Goal: Navigation & Orientation: Find specific page/section

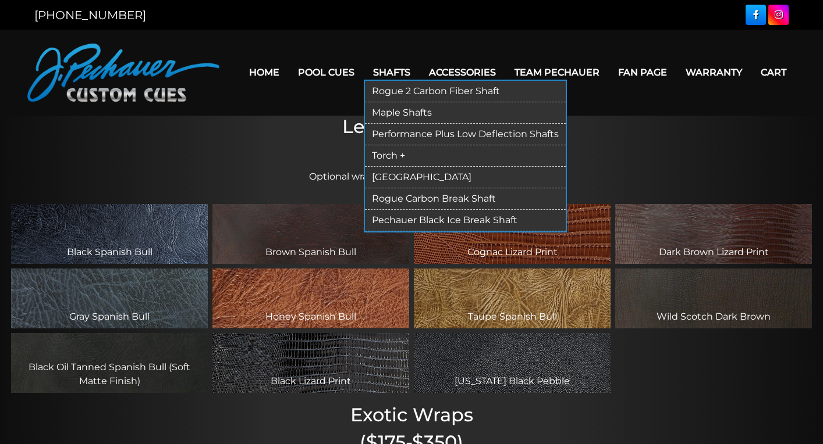
click at [405, 154] on link "Torch +" at bounding box center [465, 156] width 201 height 22
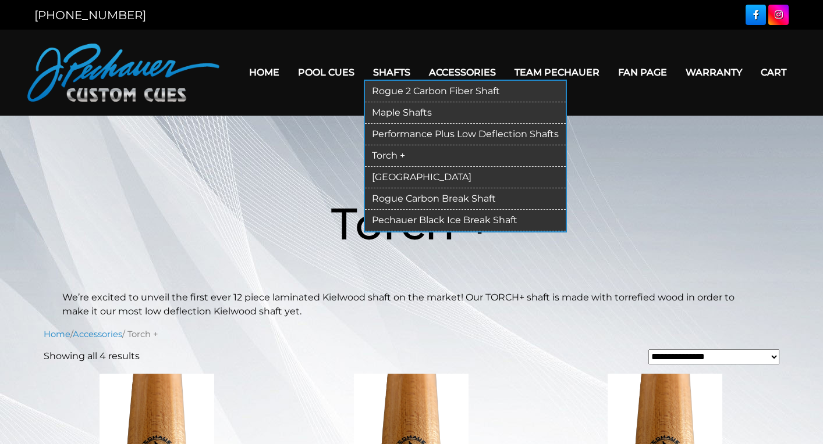
click at [393, 176] on link "[GEOGRAPHIC_DATA]" at bounding box center [465, 178] width 201 height 22
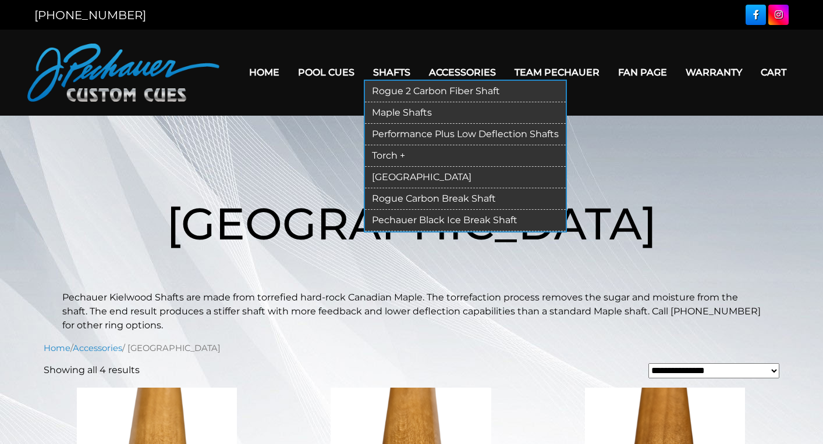
click at [385, 152] on link "Torch +" at bounding box center [465, 156] width 201 height 22
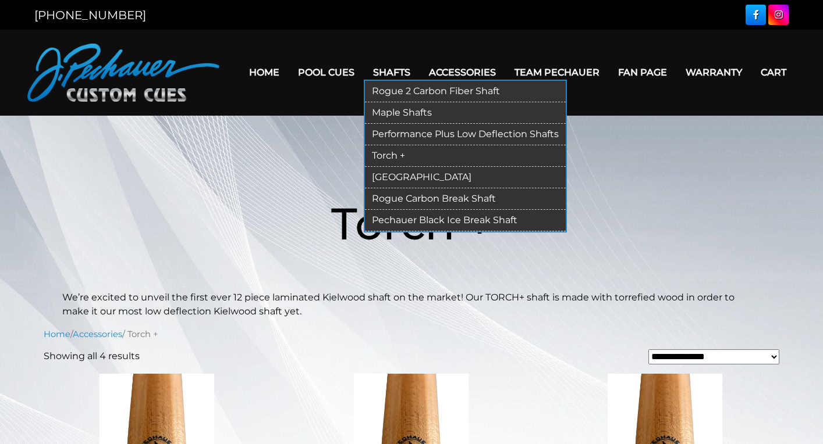
click at [387, 114] on link "Maple Shafts" at bounding box center [465, 113] width 201 height 22
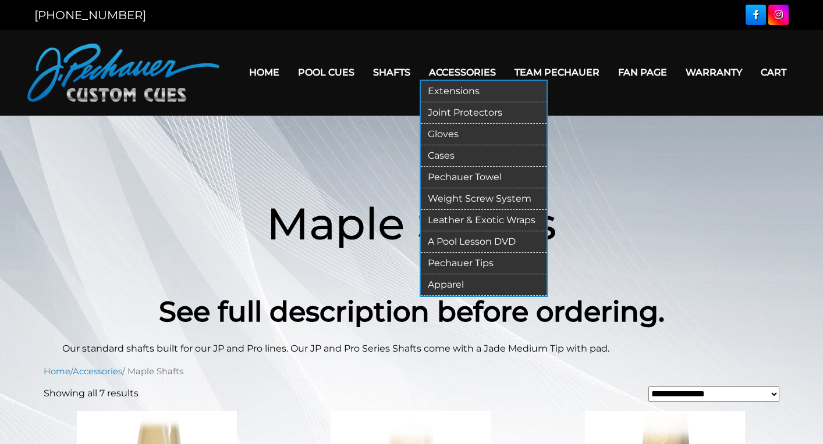
click at [479, 219] on link "Leather & Exotic Wraps" at bounding box center [484, 221] width 126 height 22
